Goal: Task Accomplishment & Management: Complete application form

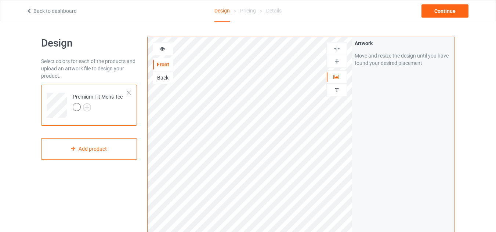
click at [131, 91] on div at bounding box center [128, 92] width 5 height 5
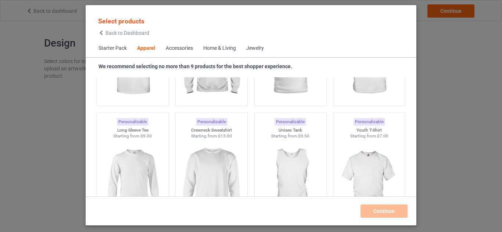
scroll to position [604, 0]
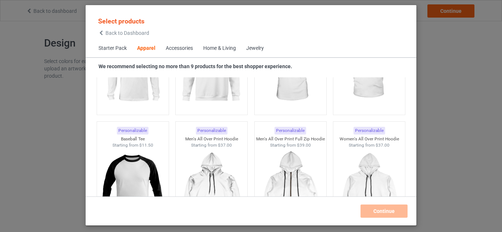
click at [122, 48] on span "Starter Pack" at bounding box center [112, 49] width 39 height 18
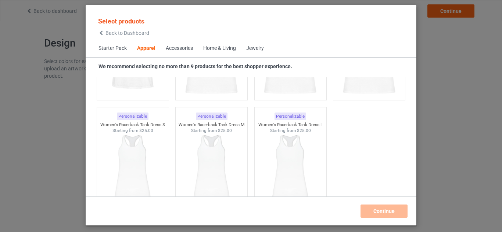
scroll to position [1588, 0]
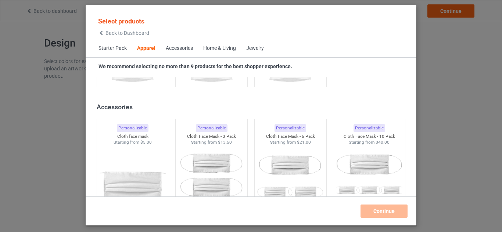
click at [180, 48] on div "Accessories" at bounding box center [179, 48] width 27 height 7
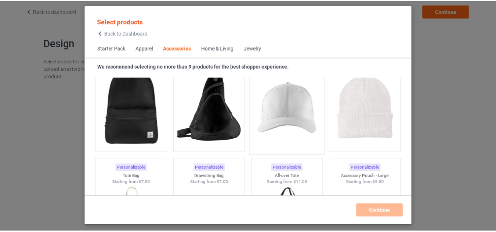
scroll to position [2091, 0]
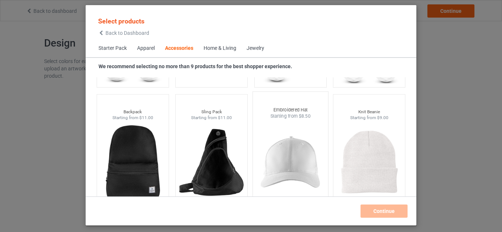
click at [290, 159] on img at bounding box center [290, 163] width 69 height 86
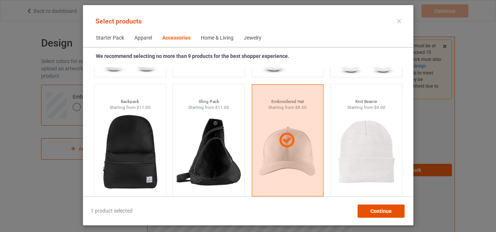
click at [397, 214] on div "Continue" at bounding box center [380, 211] width 47 height 13
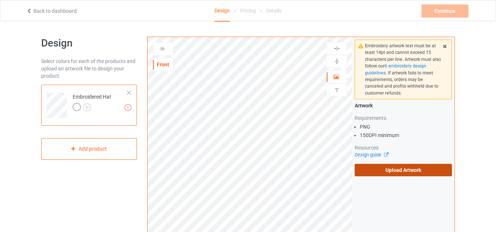
click at [412, 165] on label "Upload Artwork" at bounding box center [403, 170] width 97 height 12
click at [0, 0] on input "Upload Artwork" at bounding box center [0, 0] width 0 height 0
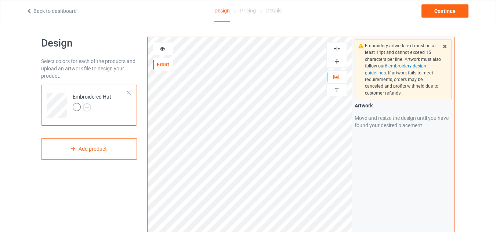
click at [161, 48] on icon at bounding box center [162, 47] width 6 height 5
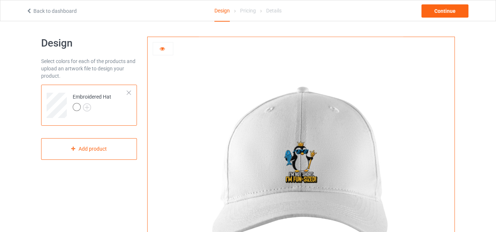
click at [126, 94] on div at bounding box center [128, 92] width 5 height 5
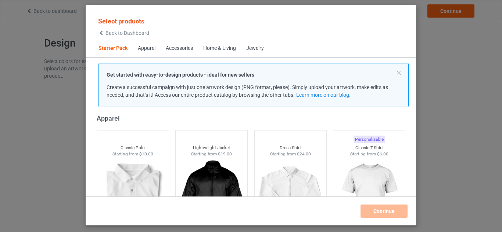
scroll to position [17, 0]
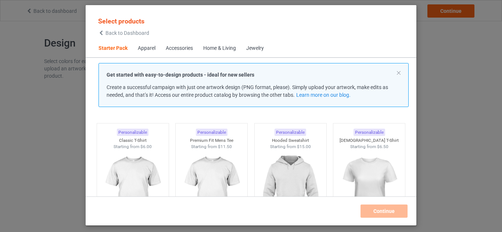
click at [152, 47] on div "Apparel" at bounding box center [147, 48] width 18 height 7
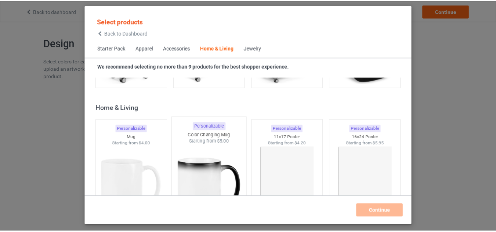
scroll to position [3322, 0]
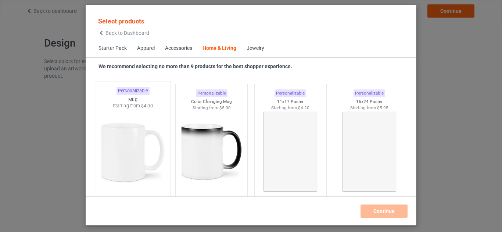
click at [151, 167] on img at bounding box center [132, 152] width 69 height 86
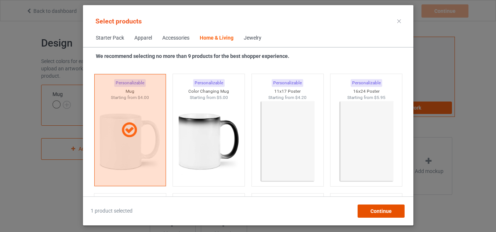
click at [388, 214] on span "Continue" at bounding box center [380, 212] width 21 height 6
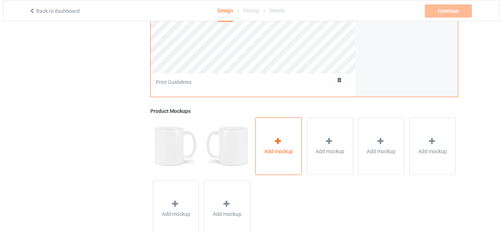
scroll to position [220, 0]
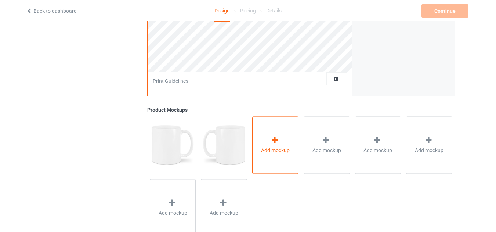
click at [274, 166] on div "Add mockup" at bounding box center [275, 145] width 46 height 58
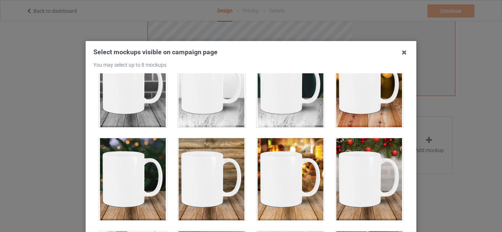
click at [344, 189] on div at bounding box center [369, 179] width 68 height 82
click at [150, 185] on div at bounding box center [133, 179] width 68 height 82
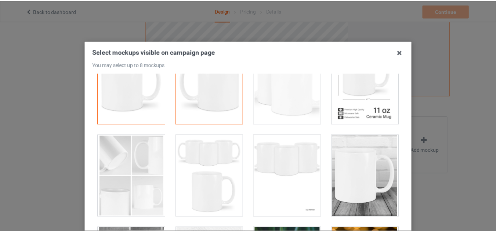
scroll to position [0, 0]
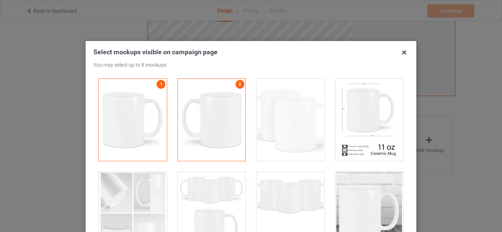
click at [278, 129] on div at bounding box center [290, 120] width 68 height 82
click at [400, 50] on icon at bounding box center [404, 53] width 12 height 12
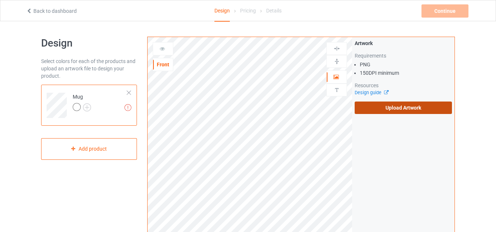
click at [427, 104] on label "Upload Artwork" at bounding box center [403, 108] width 97 height 12
click at [0, 0] on input "Upload Artwork" at bounding box center [0, 0] width 0 height 0
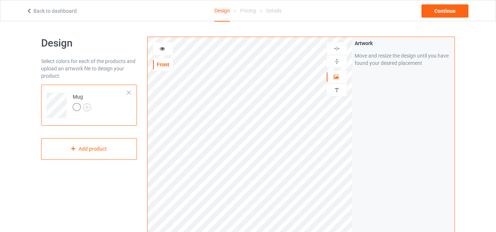
click at [156, 47] on div at bounding box center [163, 48] width 20 height 7
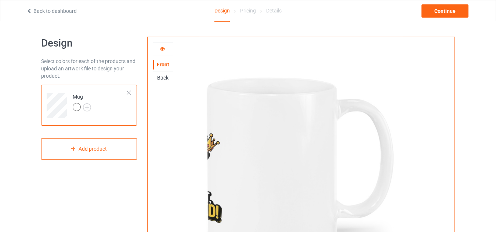
click at [163, 50] on icon at bounding box center [162, 47] width 6 height 5
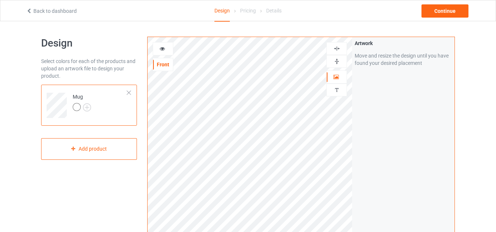
click at [160, 53] on div at bounding box center [163, 48] width 20 height 7
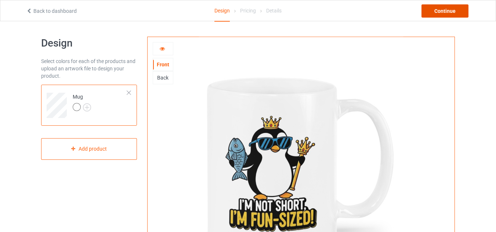
click at [434, 13] on div "Continue" at bounding box center [445, 10] width 47 height 13
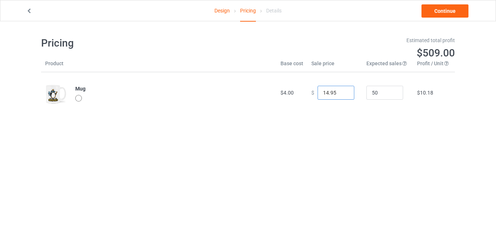
click at [333, 94] on input "14.95" at bounding box center [336, 93] width 37 height 14
type input "14.00"
drag, startPoint x: 357, startPoint y: 133, endPoint x: 368, endPoint y: 134, distance: 10.8
click at [358, 133] on body "Design Pricing Details Continue Pricing Estimated total profit $465.00 Product …" at bounding box center [248, 137] width 496 height 232
click at [448, 8] on link "Continue" at bounding box center [445, 10] width 47 height 13
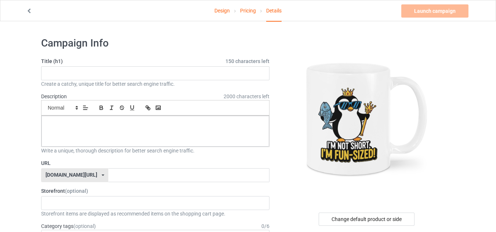
click at [72, 81] on div "Create a catchy, unique title for better search engine traffic." at bounding box center [155, 83] width 228 height 7
click at [69, 78] on input "text" at bounding box center [155, 73] width 228 height 14
click at [87, 73] on input "not short -" at bounding box center [155, 73] width 228 height 14
type input "not short - fun sized"
click at [71, 134] on div at bounding box center [155, 131] width 228 height 31
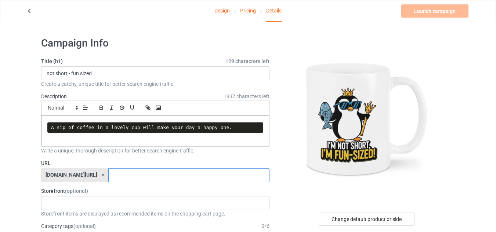
click at [108, 181] on input "text" at bounding box center [188, 176] width 161 height 14
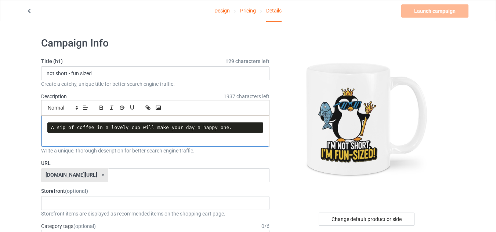
click at [169, 134] on div "A sip of coffee in a lovely cup will make your day a happy one." at bounding box center [155, 131] width 228 height 31
drag, startPoint x: 221, startPoint y: 129, endPoint x: 166, endPoint y: 123, distance: 55.1
click at [194, 124] on pre "A sip of coffee in a lovely cup will make your day a happy one." at bounding box center [155, 128] width 216 height 10
drag, startPoint x: 166, startPoint y: 123, endPoint x: 89, endPoint y: 128, distance: 77.7
click at [103, 127] on pre "A sip of coffee in a lovely cup will make your day a happy one." at bounding box center [155, 128] width 216 height 10
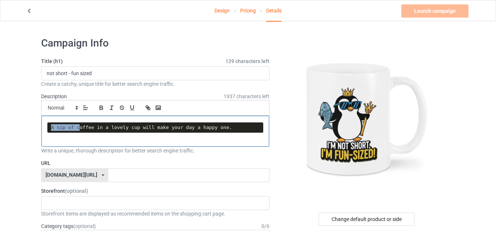
drag, startPoint x: 78, startPoint y: 129, endPoint x: 49, endPoint y: 129, distance: 29.0
click at [49, 129] on pre "A sip of coffee in a lovely cup will make your day a happy one." at bounding box center [155, 128] width 216 height 10
click at [71, 129] on pre "A sip of coffee in a lovely cup will make your day a happy one." at bounding box center [155, 128] width 216 height 10
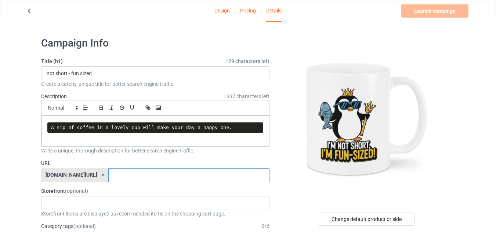
click at [126, 177] on input "text" at bounding box center [188, 176] width 161 height 14
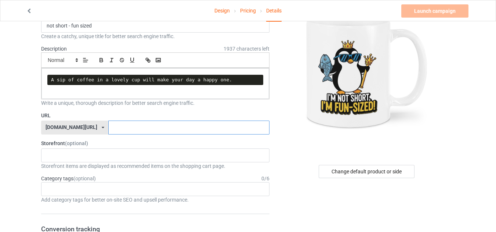
scroll to position [37, 0]
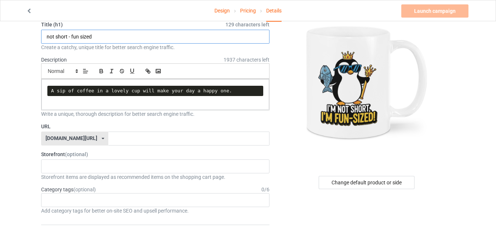
drag, startPoint x: 96, startPoint y: 34, endPoint x: 34, endPoint y: 40, distance: 62.0
click at [108, 143] on input "text" at bounding box center [188, 139] width 161 height 14
paste input "not short - fun sized"
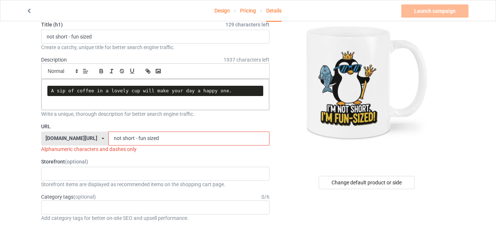
click at [115, 140] on input "not short - fun sized" at bounding box center [188, 139] width 161 height 14
click at [116, 140] on input "not short - fun sized" at bounding box center [188, 139] width 161 height 14
drag, startPoint x: 144, startPoint y: 137, endPoint x: 117, endPoint y: 136, distance: 26.5
click at [117, 136] on input "not short - fun sized" at bounding box center [188, 139] width 161 height 14
click at [145, 139] on input "not short - fun sized" at bounding box center [188, 139] width 161 height 14
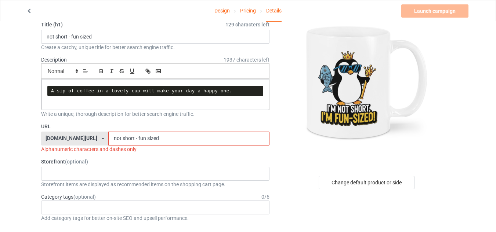
click at [108, 142] on input "not short - fun sized" at bounding box center [188, 139] width 161 height 14
click at [125, 140] on input "i'm not short - fun sized" at bounding box center [188, 139] width 161 height 14
click at [164, 138] on input "i'm not short - i'm fun sized" at bounding box center [188, 139] width 161 height 14
click at [123, 139] on input "i'm not short - i'm fun sized 99999999" at bounding box center [188, 139] width 161 height 14
click at [125, 140] on input "i'm not short - i'm fun sized 99999999" at bounding box center [188, 139] width 161 height 14
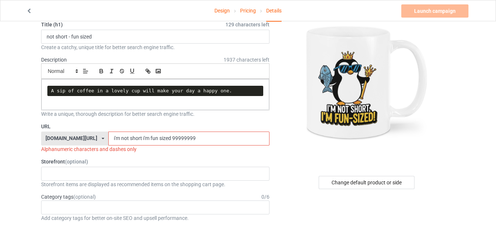
drag, startPoint x: 178, startPoint y: 139, endPoint x: 152, endPoint y: 139, distance: 26.4
click at [152, 139] on input "i'm not short i'm fun sized 99999999" at bounding box center [188, 139] width 161 height 14
click at [120, 142] on input "i'm not short i'm fun sized" at bounding box center [188, 139] width 161 height 14
click at [125, 138] on input "i'm not short i'm fun sized" at bounding box center [188, 139] width 161 height 14
click at [108, 140] on input "i'm not short im fun sized" at bounding box center [188, 139] width 161 height 14
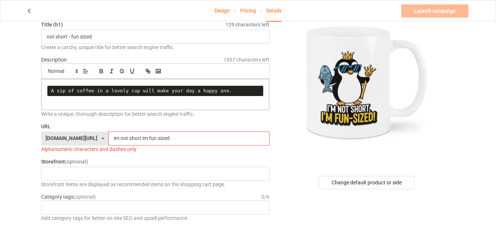
drag, startPoint x: 100, startPoint y: 140, endPoint x: 91, endPoint y: 140, distance: 8.5
click at [108, 140] on input "im not short im fun sized" at bounding box center [188, 139] width 161 height 14
drag, startPoint x: 116, startPoint y: 140, endPoint x: 122, endPoint y: 140, distance: 6.3
click at [122, 140] on input "not short im fun sized" at bounding box center [188, 139] width 161 height 14
click at [121, 169] on div "chillinwithpenguins dolphin lover 68c2dbaf79d590002f20311d 682a0764c8025a002fa6…" at bounding box center [155, 174] width 228 height 14
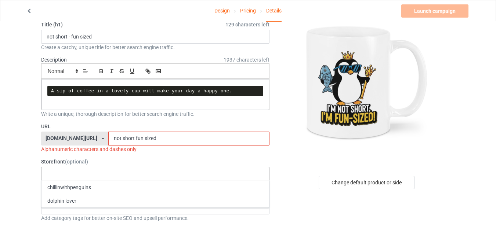
click at [119, 177] on div "chillinwithpenguins dolphin lover 68c2dbaf79d590002f20311d 682a0764c8025a002fa6…" at bounding box center [155, 174] width 228 height 14
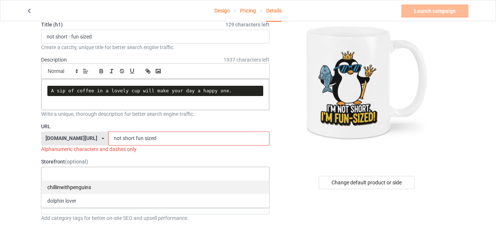
click at [110, 187] on div "chillinwithpenguins" at bounding box center [155, 188] width 228 height 14
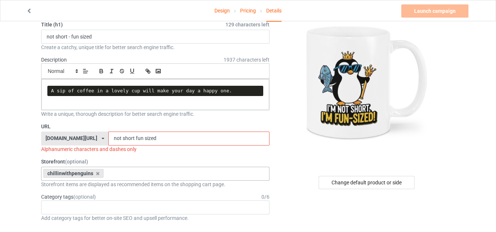
click at [162, 142] on input "not short fun sized" at bounding box center [188, 139] width 161 height 14
click at [113, 141] on input "not short fun sized" at bounding box center [188, 139] width 161 height 14
click at [102, 137] on icon at bounding box center [103, 139] width 3 height 4
click at [76, 151] on div "teechip.com/" at bounding box center [74, 152] width 66 height 13
drag, startPoint x: 147, startPoint y: 138, endPoint x: 106, endPoint y: 140, distance: 40.1
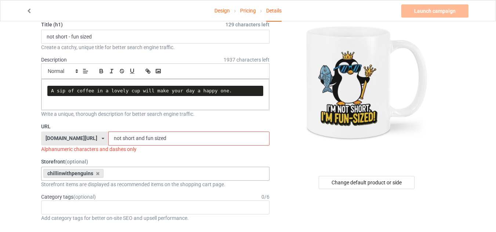
click at [109, 141] on input "not short and fun sized" at bounding box center [188, 139] width 161 height 14
drag, startPoint x: 106, startPoint y: 140, endPoint x: 127, endPoint y: 134, distance: 21.4
click at [124, 134] on input "not short and fun sized" at bounding box center [188, 139] width 161 height 14
click at [153, 137] on input "not short and fun sized" at bounding box center [188, 139] width 161 height 14
drag, startPoint x: 153, startPoint y: 137, endPoint x: 69, endPoint y: 131, distance: 84.7
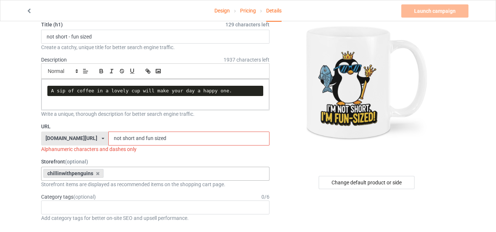
click at [69, 131] on div "URL teechip.com/ teechip.com/ 587d0d41cee36fd012c64a69 not short and fun sized …" at bounding box center [155, 138] width 228 height 30
click at [109, 146] on div "Alphanumeric characters and dashes only" at bounding box center [155, 149] width 228 height 7
click at [108, 141] on input "not short and fun sized" at bounding box center [188, 139] width 161 height 14
click at [115, 141] on input "notshort and fun sized" at bounding box center [188, 139] width 161 height 14
click at [114, 141] on input "notshort and fun sized" at bounding box center [188, 139] width 161 height 14
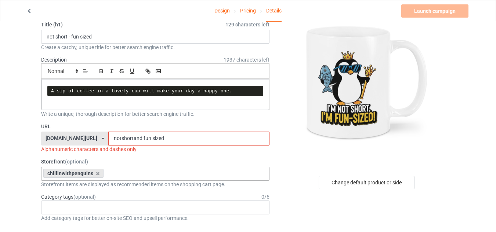
click at [122, 140] on input "notshortand fun sized" at bounding box center [188, 139] width 161 height 14
click at [123, 140] on input "notshortand fun sized" at bounding box center [188, 139] width 161 height 14
click at [121, 140] on input "notshortand fun sized" at bounding box center [188, 139] width 161 height 14
click at [122, 138] on input "notshortand fun sized" at bounding box center [188, 139] width 161 height 14
click at [131, 139] on input "notshortandfun sized" at bounding box center [188, 139] width 161 height 14
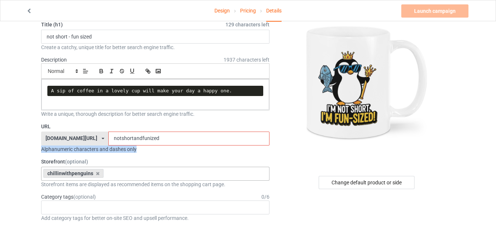
drag, startPoint x: 140, startPoint y: 149, endPoint x: 42, endPoint y: 151, distance: 98.1
click at [42, 151] on div "Alphanumeric characters and dashes only" at bounding box center [155, 149] width 228 height 7
copy div "Alphanumeric characters and dashes only"
drag, startPoint x: 154, startPoint y: 137, endPoint x: 64, endPoint y: 130, distance: 90.6
click at [66, 130] on div "URL teechip.com/ teechip.com/ 587d0d41cee36fd012c64a69 notshortandfunized Alpha…" at bounding box center [155, 138] width 228 height 30
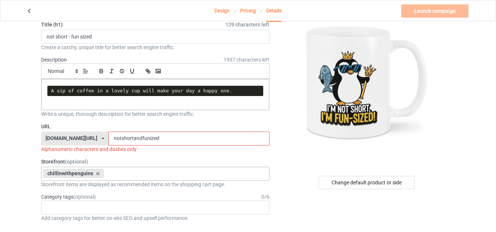
click at [132, 151] on div "Alphanumeric characters and dashes only" at bounding box center [155, 149] width 228 height 7
drag, startPoint x: 148, startPoint y: 136, endPoint x: 81, endPoint y: 127, distance: 67.4
click at [87, 127] on div "URL teechip.com/ teechip.com/ 587d0d41cee36fd012c64a69 notshortandfunized Alpha…" at bounding box center [155, 138] width 228 height 30
click at [77, 127] on label "URL" at bounding box center [155, 126] width 228 height 7
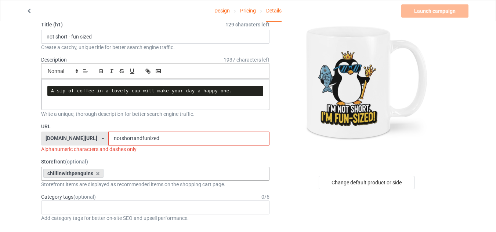
drag, startPoint x: 132, startPoint y: 142, endPoint x: 137, endPoint y: 142, distance: 4.8
click at [133, 142] on input "notshortandfunized" at bounding box center [188, 139] width 161 height 14
click at [139, 142] on input "notshortandfunized" at bounding box center [188, 139] width 161 height 14
click at [138, 140] on input "notshortandfunized" at bounding box center [188, 139] width 161 height 14
click at [141, 149] on div "Alphanumeric characters and dashes only" at bounding box center [155, 149] width 228 height 7
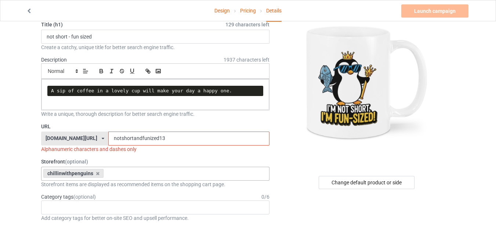
click at [155, 132] on input "notshortandfunized13" at bounding box center [188, 139] width 161 height 14
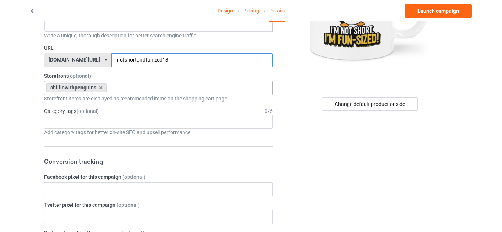
scroll to position [0, 0]
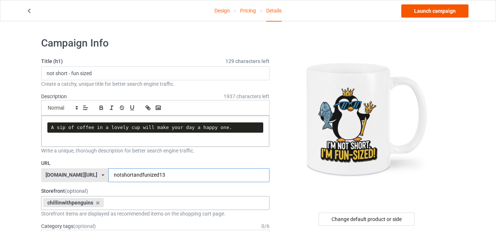
type input "notshortandfunized13"
click at [426, 12] on link "Launch campaign" at bounding box center [434, 10] width 67 height 13
